Goal: Information Seeking & Learning: Learn about a topic

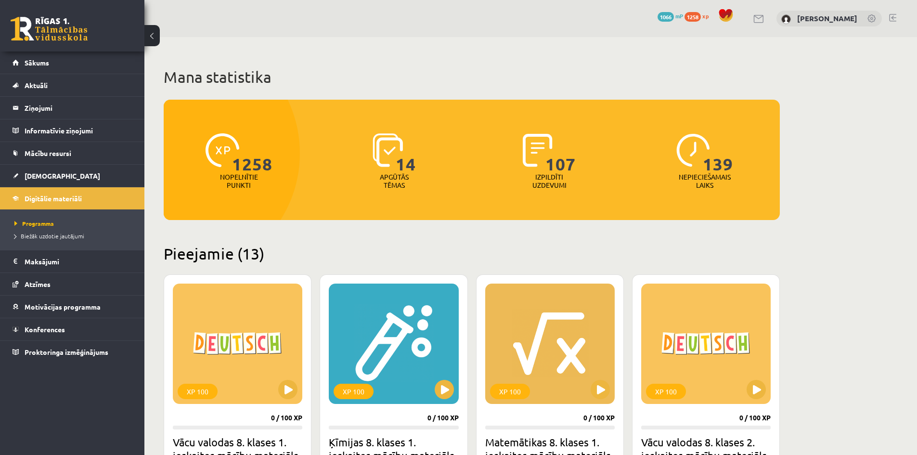
scroll to position [241, 0]
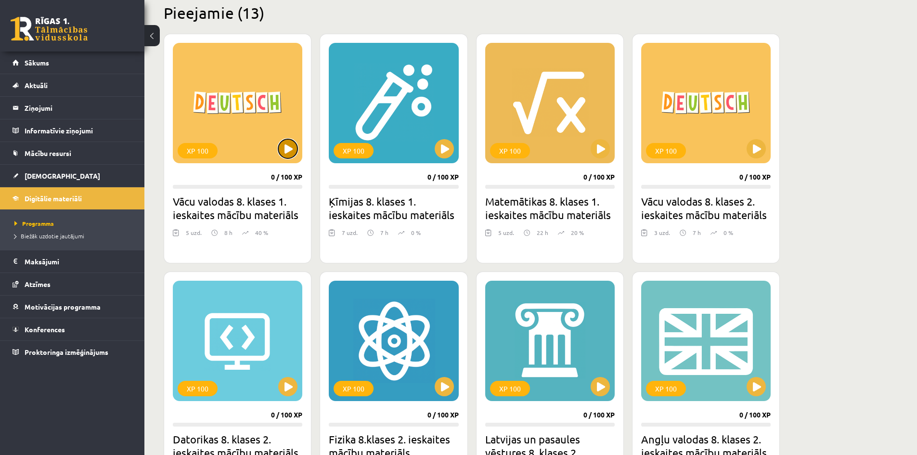
click at [295, 145] on button at bounding box center [287, 148] width 19 height 19
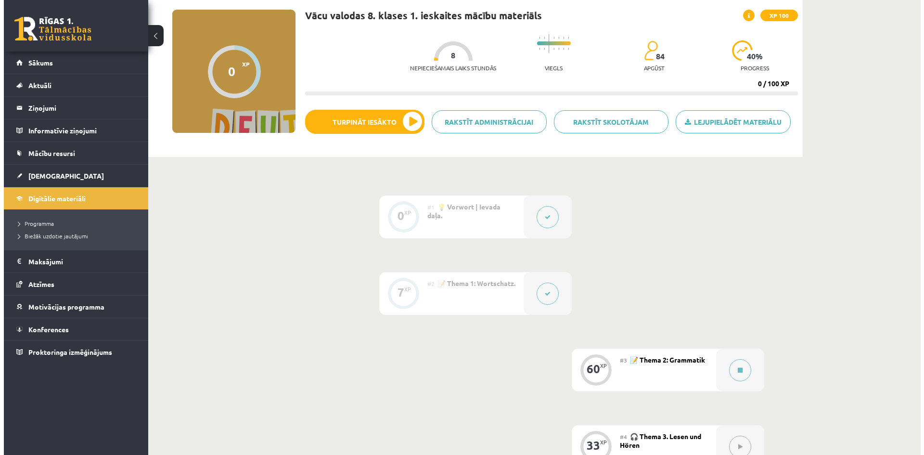
scroll to position [241, 0]
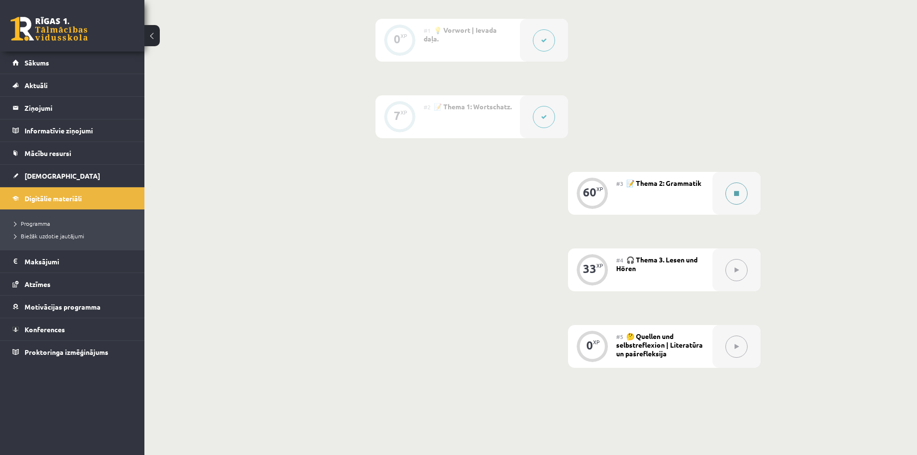
click at [735, 191] on icon at bounding box center [736, 194] width 5 height 6
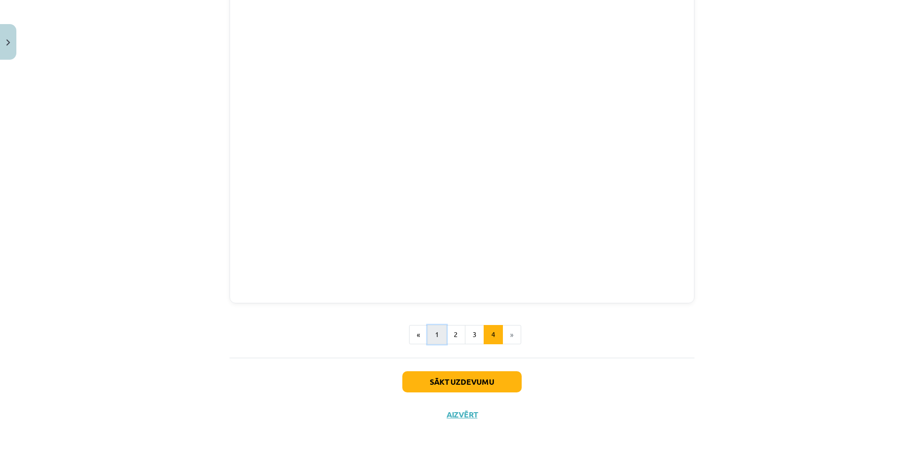
click at [442, 329] on button "1" at bounding box center [436, 334] width 19 height 19
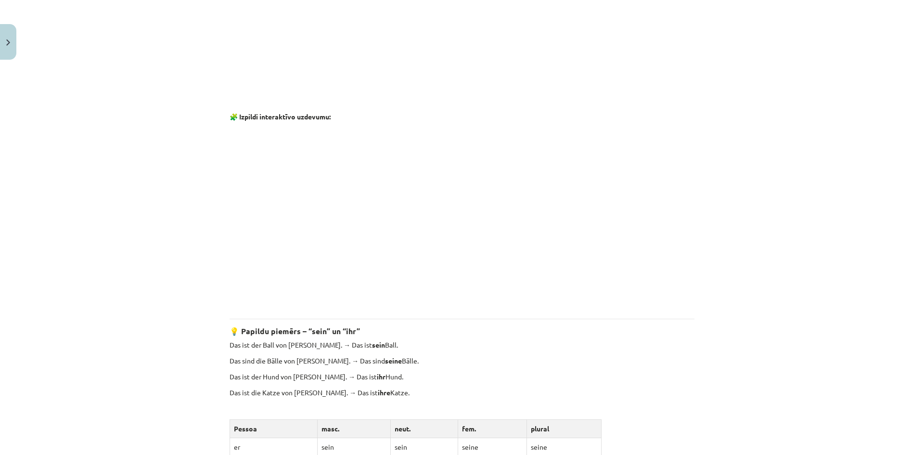
scroll to position [987, 0]
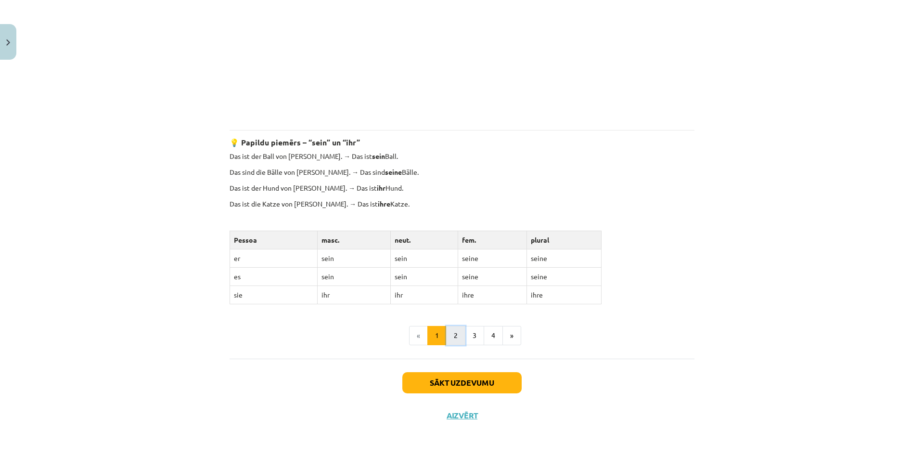
click at [448, 335] on button "2" at bounding box center [455, 335] width 19 height 19
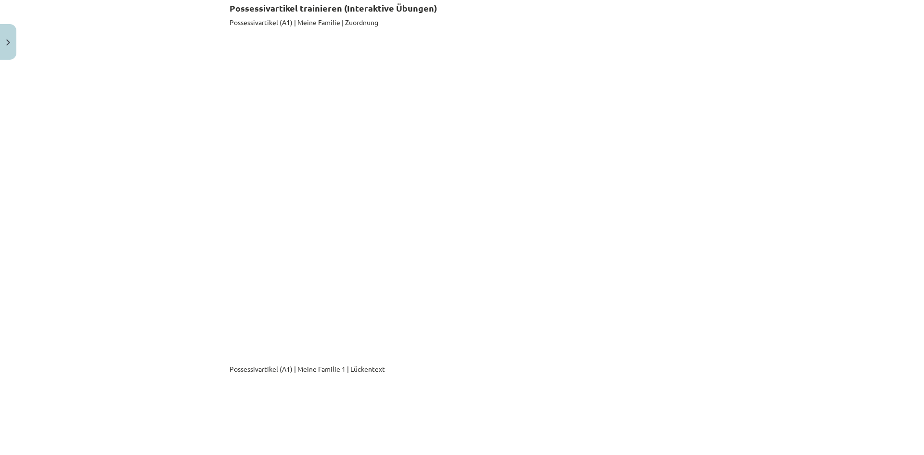
scroll to position [172, 0]
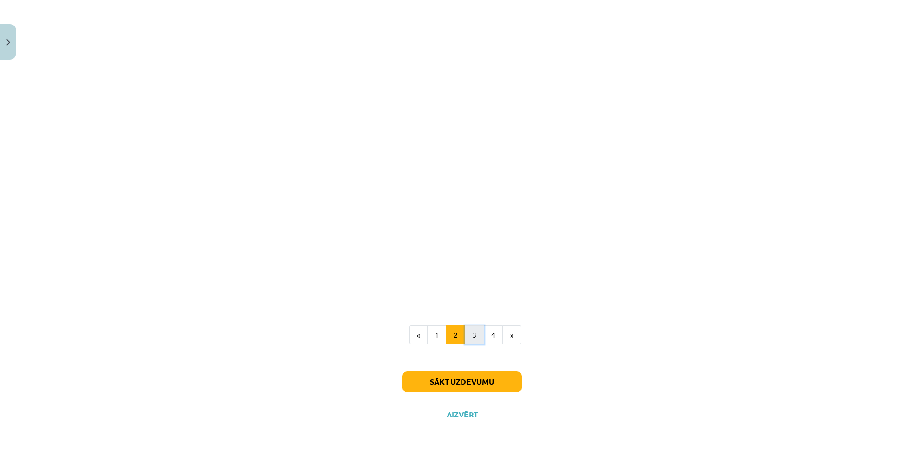
click at [471, 332] on button "3" at bounding box center [474, 334] width 19 height 19
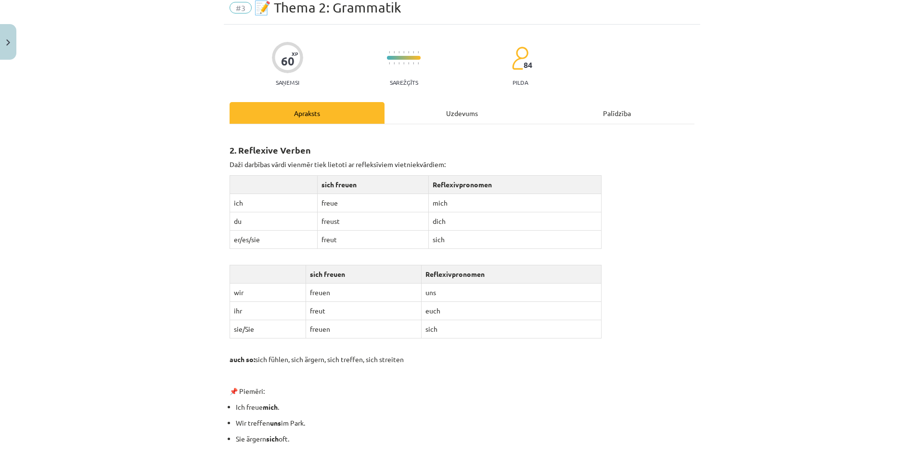
scroll to position [28, 0]
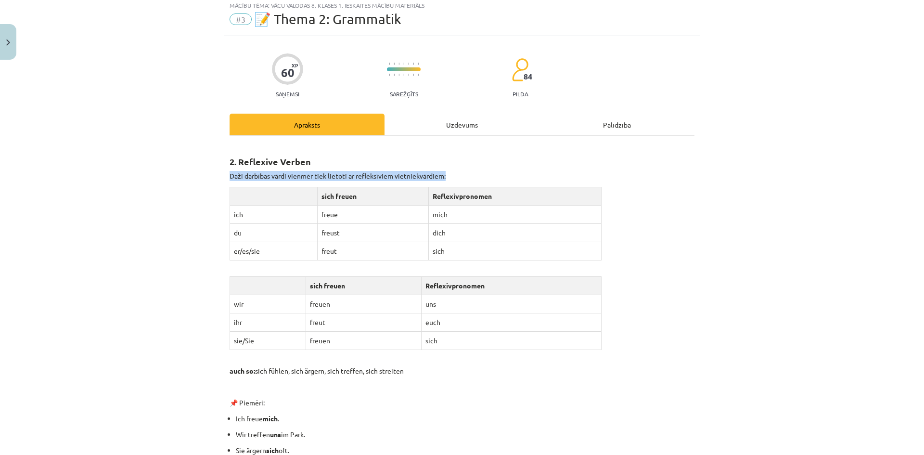
drag, startPoint x: 309, startPoint y: 160, endPoint x: 205, endPoint y: 190, distance: 107.6
click at [205, 189] on div "Mācību tēma: Vācu valodas 8. klases 1. ieskaites mācību materiāls #3 📝 Thema 2:…" at bounding box center [462, 227] width 924 height 455
click at [202, 184] on div "Mācību tēma: Vācu valodas 8. klases 1. ieskaites mācību materiāls #3 📝 Thema 2:…" at bounding box center [462, 227] width 924 height 455
drag, startPoint x: 228, startPoint y: 178, endPoint x: 449, endPoint y: 174, distance: 221.0
click at [449, 174] on p "Daži darbības vārdi vienmēr tiek lietoti ar refleksīviem vietniekvārdiem:" at bounding box center [462, 176] width 465 height 10
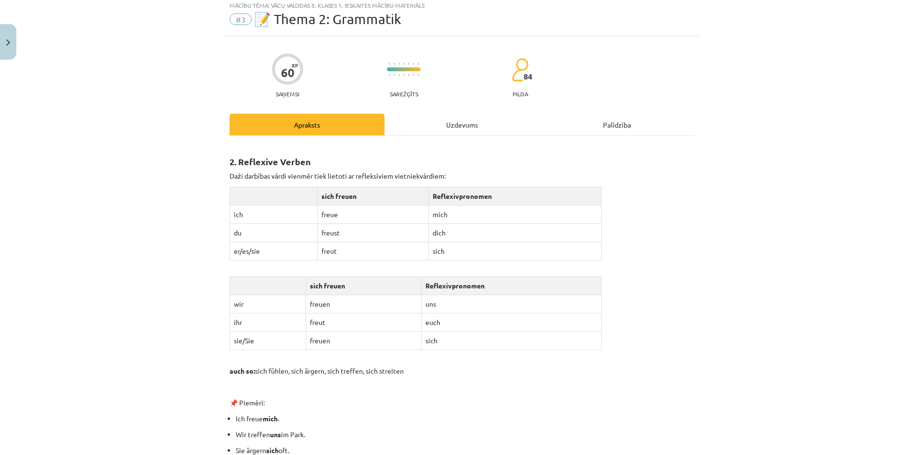
click at [215, 268] on div "Mācību tēma: Vācu valodas 8. klases 1. ieskaites mācību materiāls #3 📝 Thema 2:…" at bounding box center [462, 227] width 924 height 455
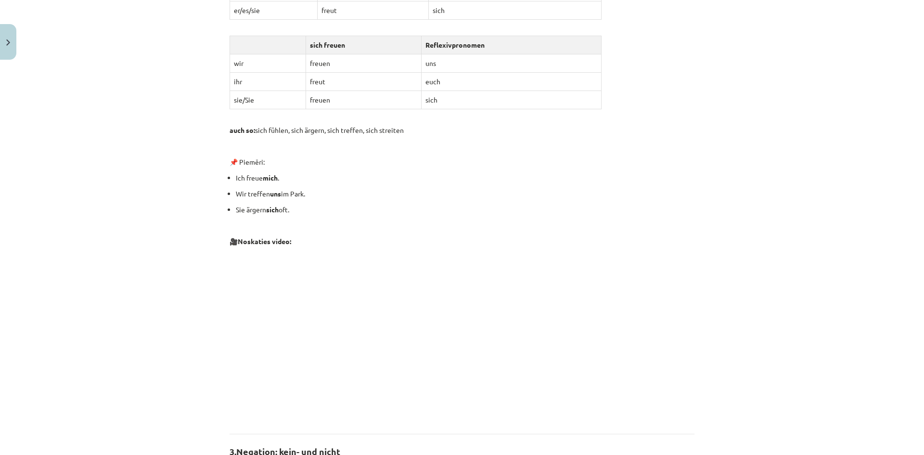
scroll to position [220, 0]
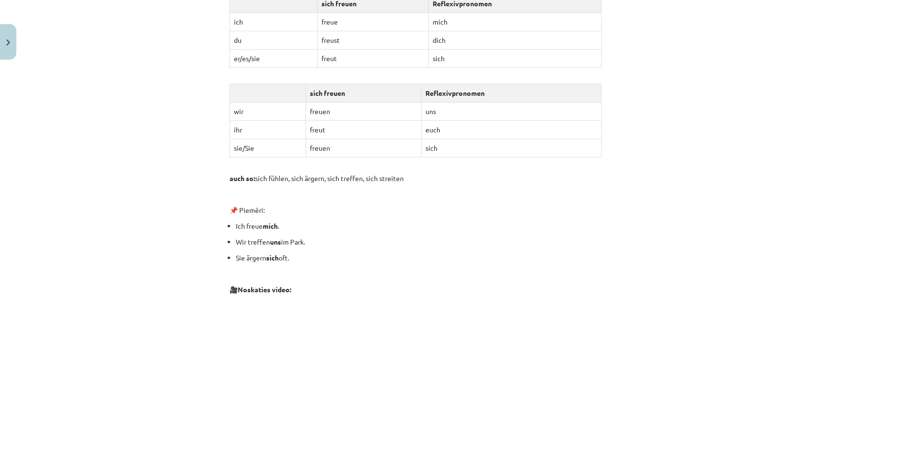
click at [259, 226] on p "Ich freue mich ." at bounding box center [465, 226] width 459 height 10
click at [253, 248] on ul "Ich freue mich . Wir treffen uns im Park. Sie ärgern sich oft." at bounding box center [462, 242] width 465 height 42
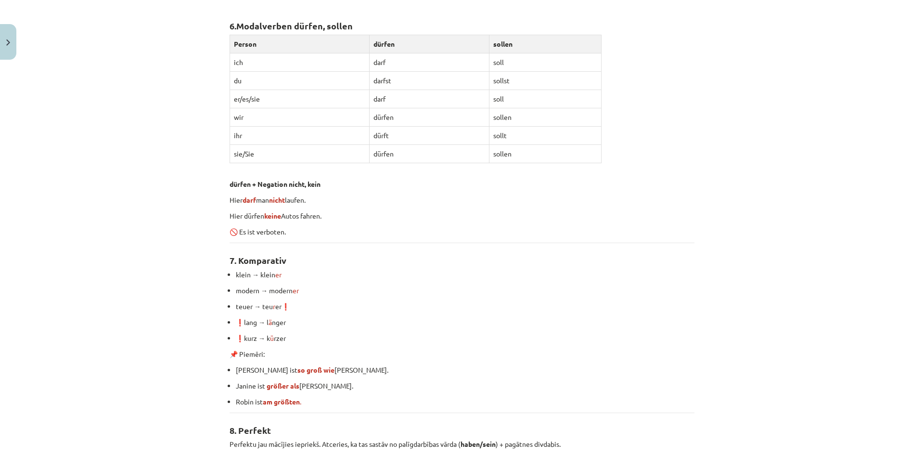
scroll to position [2211, 0]
drag, startPoint x: 513, startPoint y: 47, endPoint x: 490, endPoint y: 50, distance: 22.8
click at [490, 50] on th "sollen" at bounding box center [546, 45] width 112 height 18
click at [129, 176] on div "Mācību tēma: Vācu valodas 8. klases 1. ieskaites mācību materiāls #3 📝 Thema 2:…" at bounding box center [462, 227] width 924 height 455
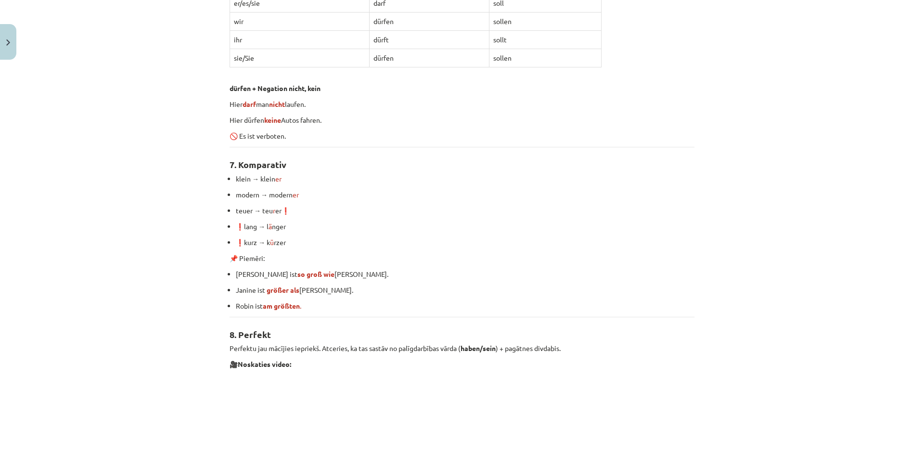
scroll to position [2356, 0]
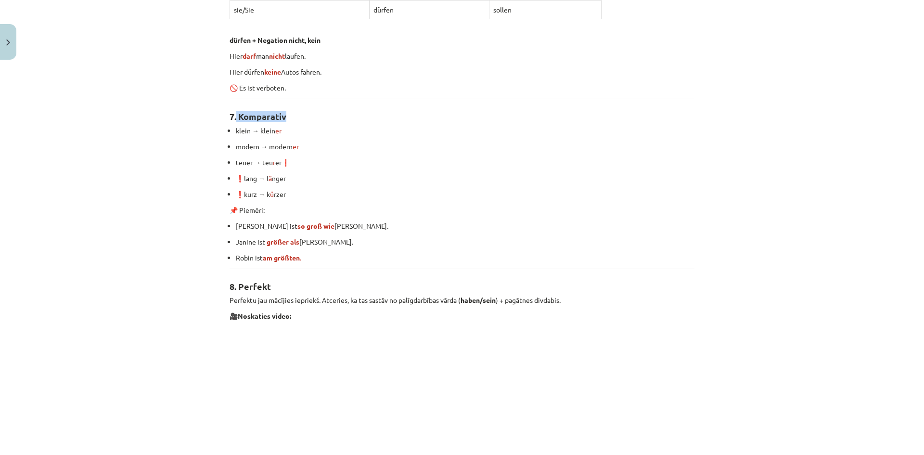
drag, startPoint x: 283, startPoint y: 116, endPoint x: 233, endPoint y: 118, distance: 49.2
click at [233, 118] on h2 "7. Komparativ" at bounding box center [462, 111] width 465 height 24
click at [201, 230] on div "Mācību tēma: Vācu valodas 8. klases 1. ieskaites mācību materiāls #3 📝 Thema 2:…" at bounding box center [462, 227] width 924 height 455
drag, startPoint x: 266, startPoint y: 230, endPoint x: 290, endPoint y: 232, distance: 24.6
click at [290, 232] on ul "Daniel ist so groß wie Emma. Janine ist größer als Emma. Robin ist am größten ." at bounding box center [462, 242] width 465 height 42
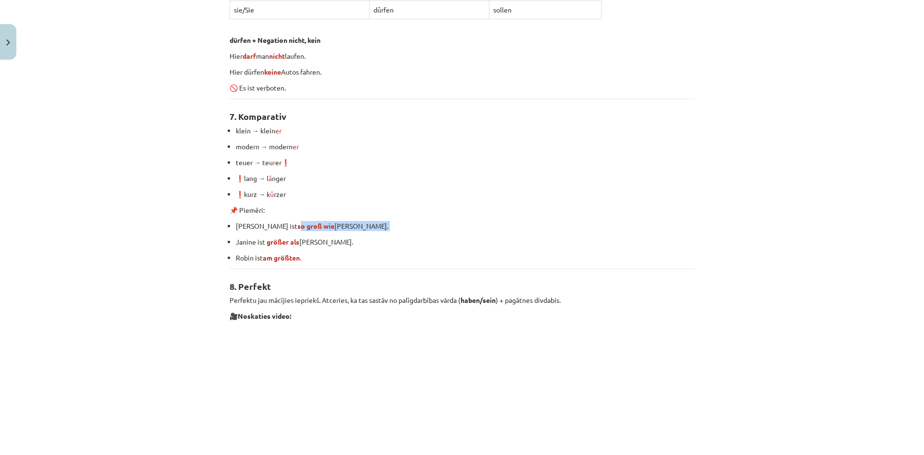
click at [278, 232] on ul "Daniel ist so groß wie Emma. Janine ist größer als Emma. Robin ist am größten ." at bounding box center [462, 242] width 465 height 42
drag, startPoint x: 235, startPoint y: 286, endPoint x: 292, endPoint y: 285, distance: 57.3
click at [292, 285] on h2 "8. Perfekt" at bounding box center [462, 281] width 465 height 24
copy strong "Perfekt"
